Goal: Navigation & Orientation: Find specific page/section

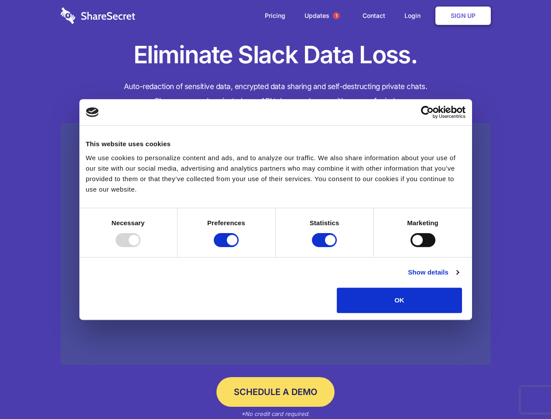
click at [141, 247] on div at bounding box center [128, 240] width 25 height 14
click at [239, 247] on input "Preferences" at bounding box center [226, 240] width 25 height 14
checkbox input "false"
click at [326, 247] on input "Statistics" at bounding box center [324, 240] width 25 height 14
checkbox input "false"
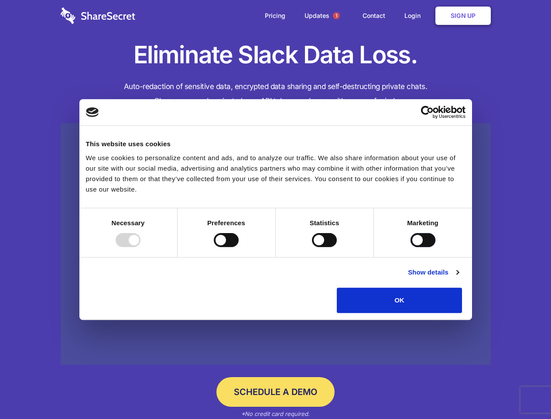
click at [411, 247] on input "Marketing" at bounding box center [423, 240] width 25 height 14
checkbox input "true"
click at [459, 278] on link "Show details" at bounding box center [433, 272] width 51 height 10
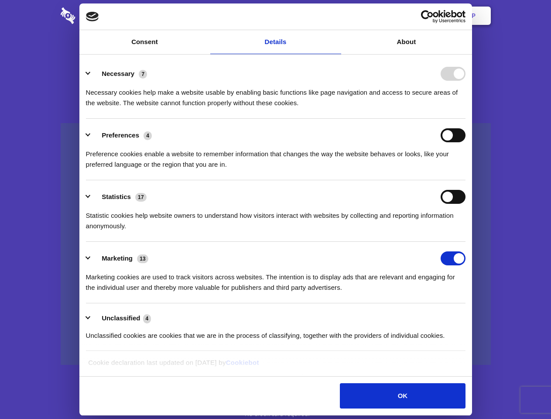
click at [466, 119] on li "Necessary 7 Necessary cookies help make a website usable by enabling basic func…" at bounding box center [276, 88] width 380 height 62
click at [336, 16] on span "1" at bounding box center [336, 15] width 7 height 7
